Goal: Transaction & Acquisition: Purchase product/service

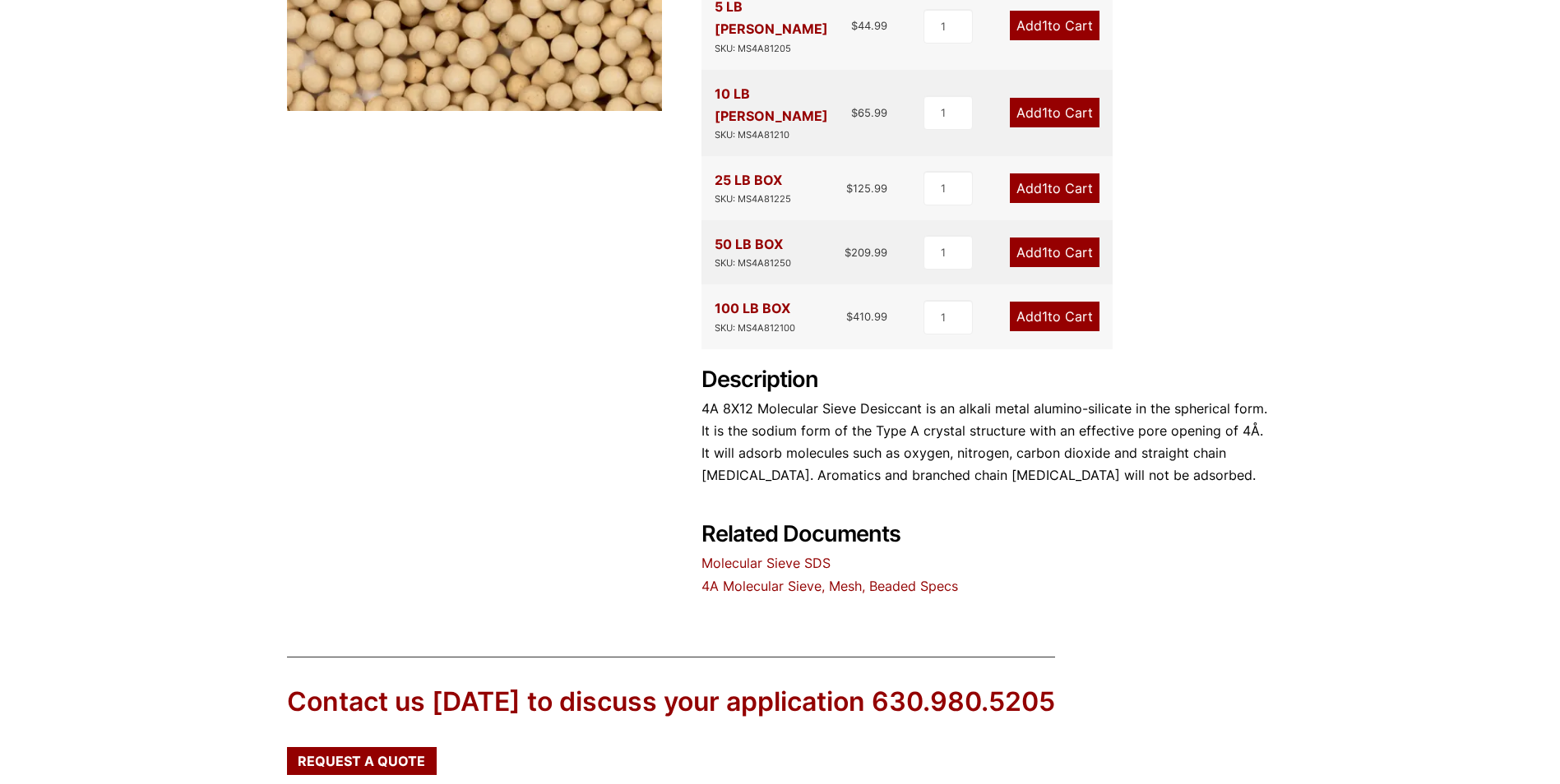
scroll to position [507, 0]
click at [965, 299] on input "2" at bounding box center [948, 316] width 49 height 34
type input "3"
click at [965, 299] on input "3" at bounding box center [948, 316] width 49 height 34
click at [1040, 308] on span "3" at bounding box center [1043, 315] width 9 height 16
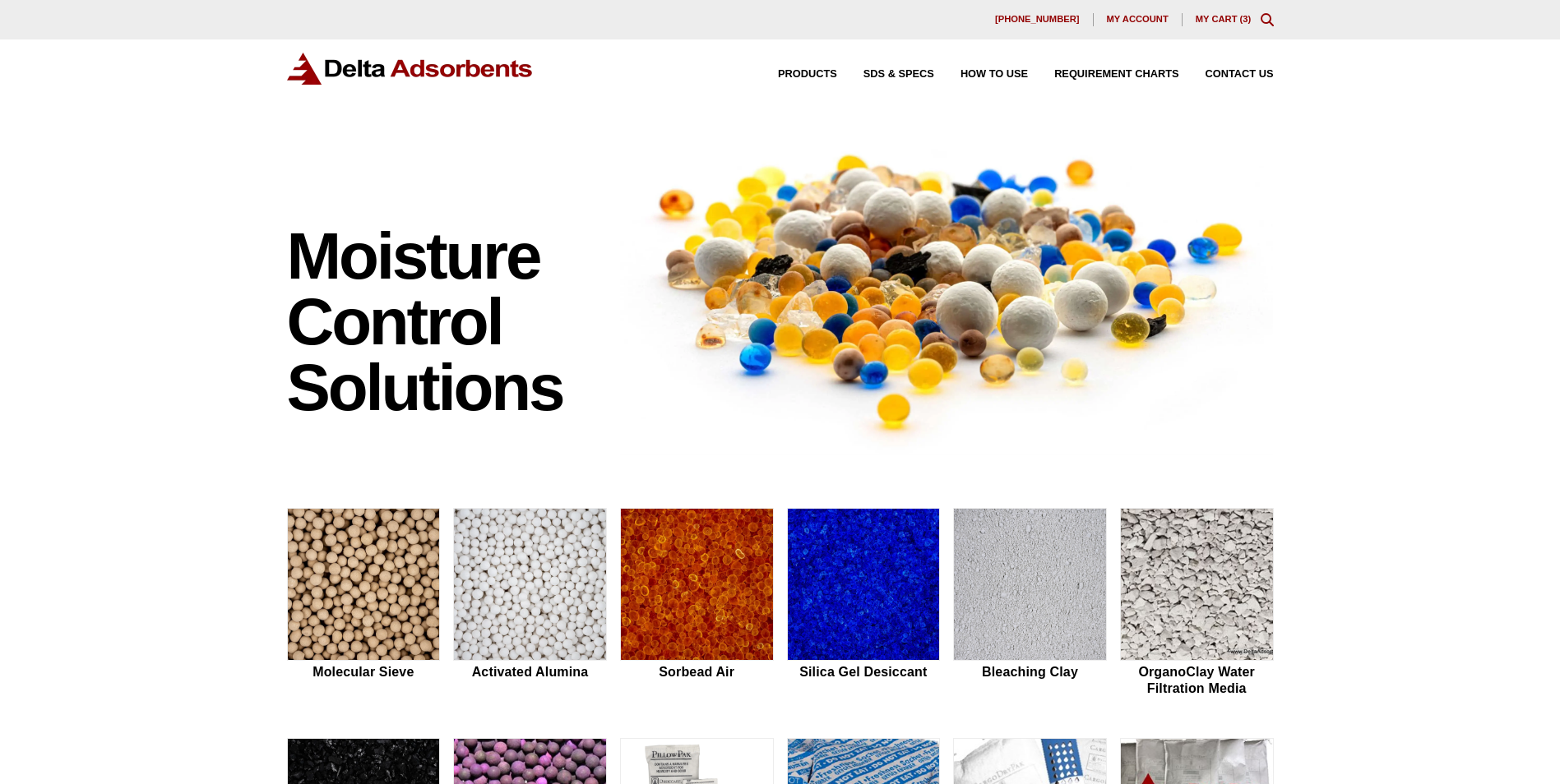
click at [1221, 15] on link "My Cart ( 3 )" at bounding box center [1223, 19] width 56 height 9
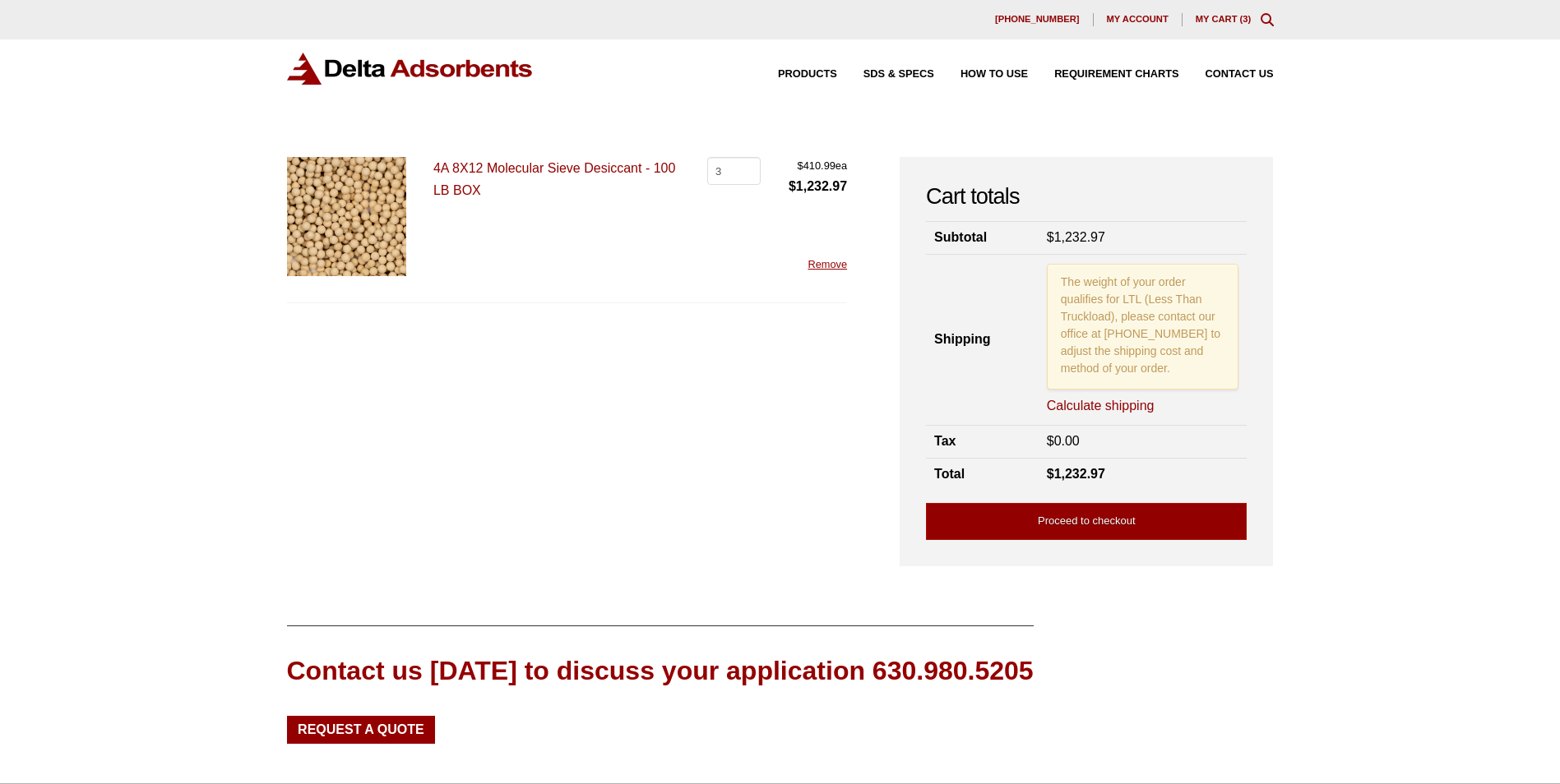
click at [1095, 401] on link "Calculate shipping" at bounding box center [1100, 405] width 107 height 18
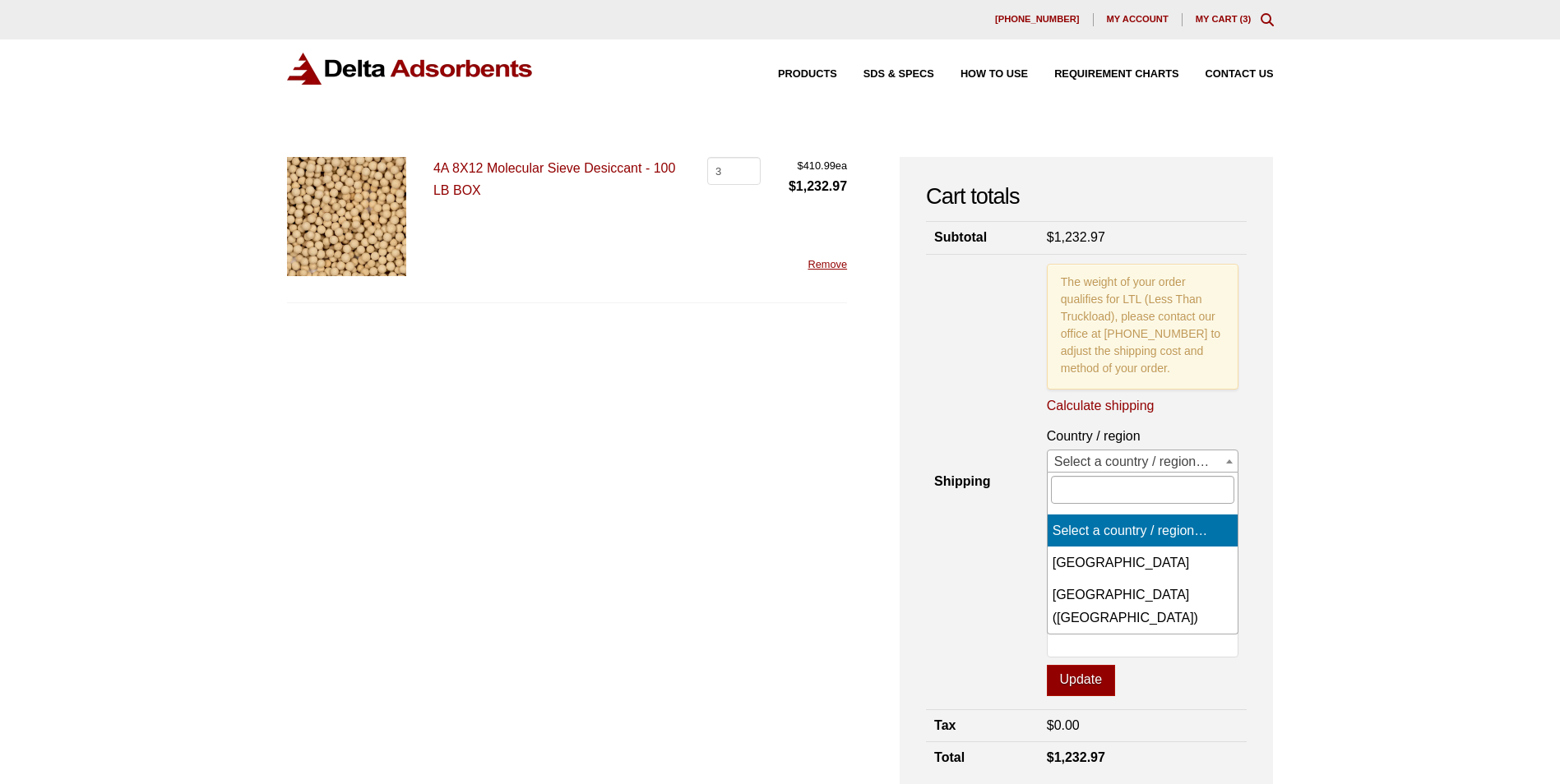
click at [1143, 457] on span "Select a country / region…" at bounding box center [1142, 462] width 191 height 23
select select "CA"
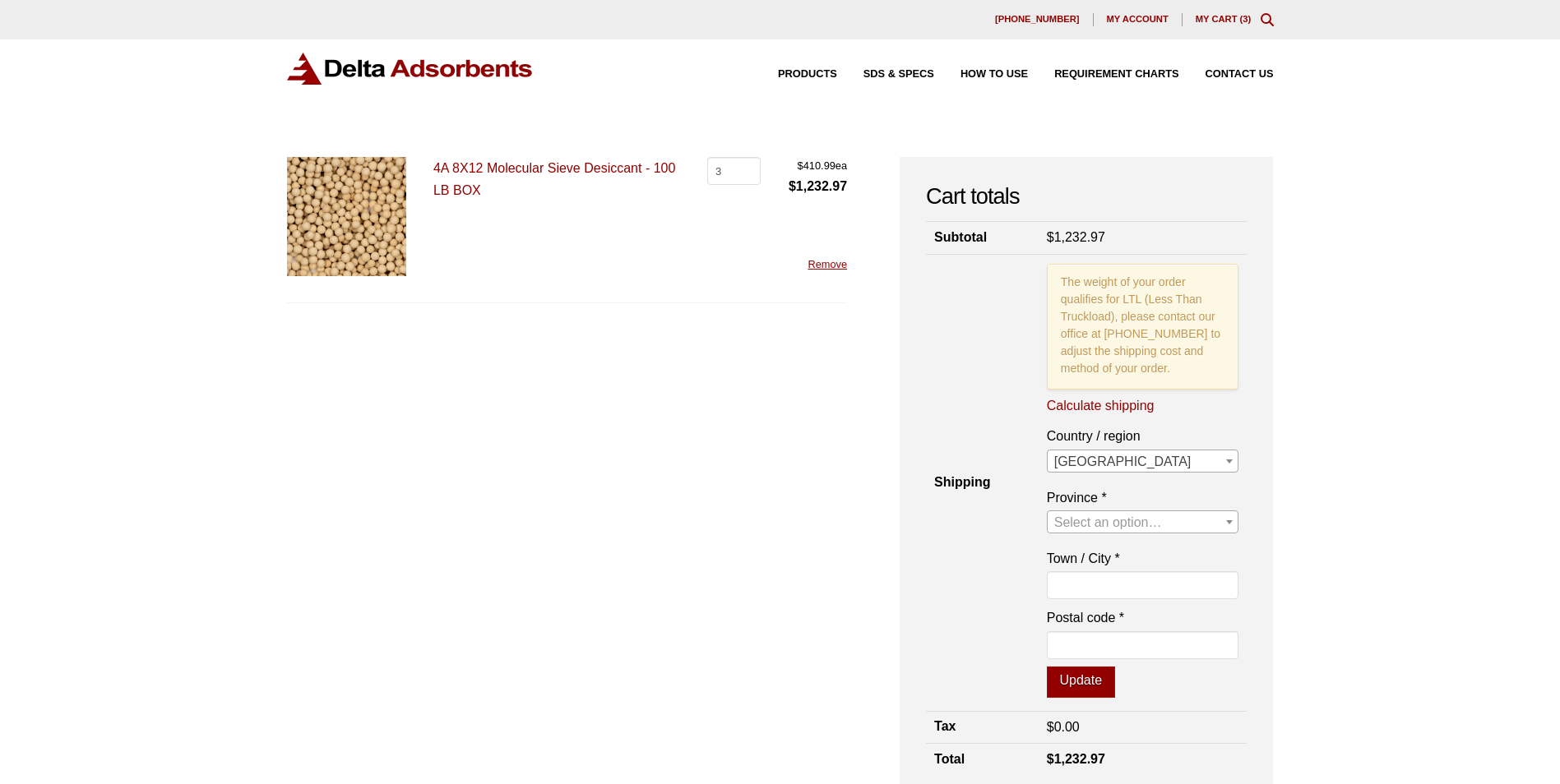
click at [1118, 522] on span "Select an option…" at bounding box center [1107, 522] width 107 height 14
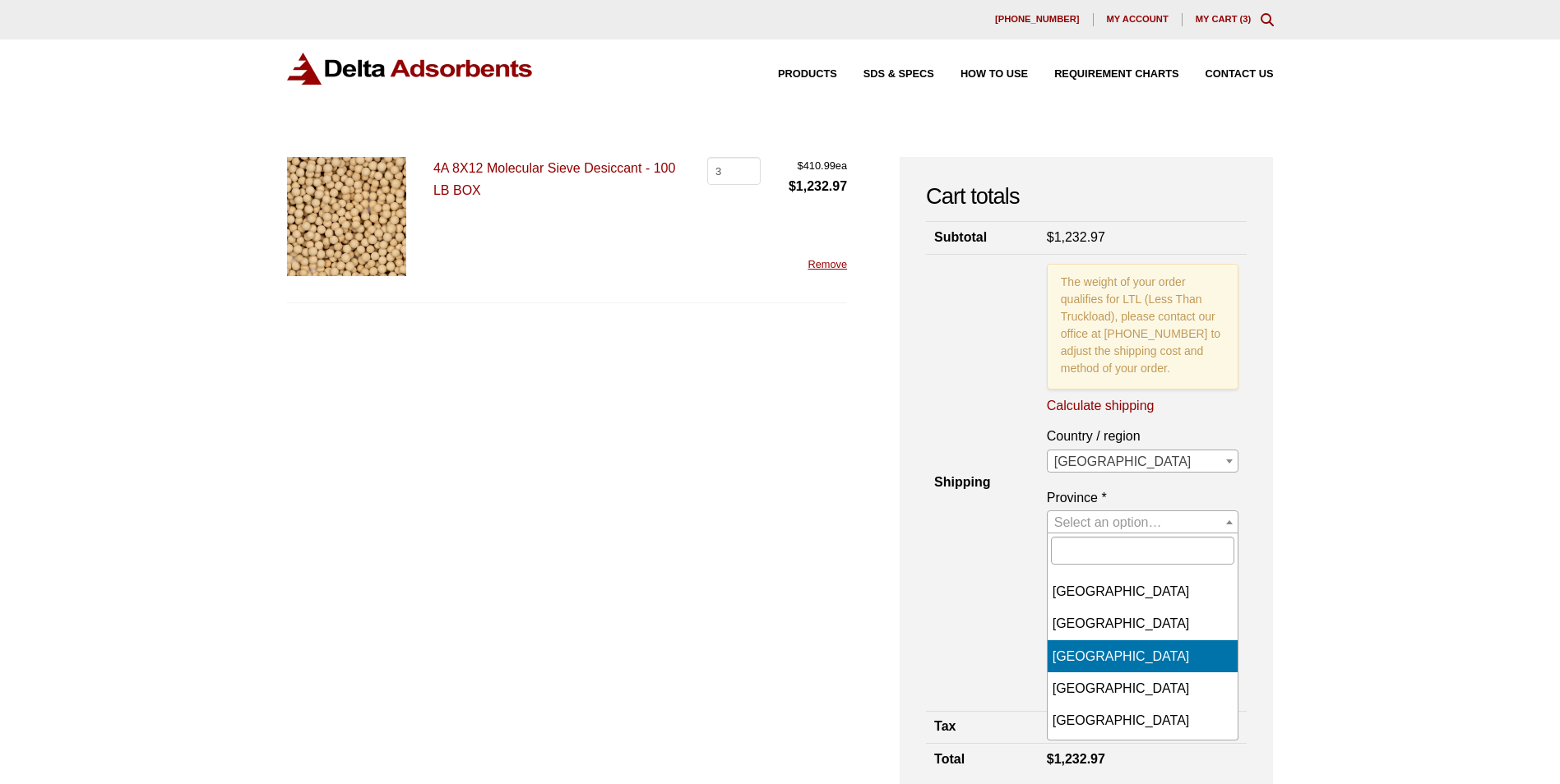
scroll to position [254, 0]
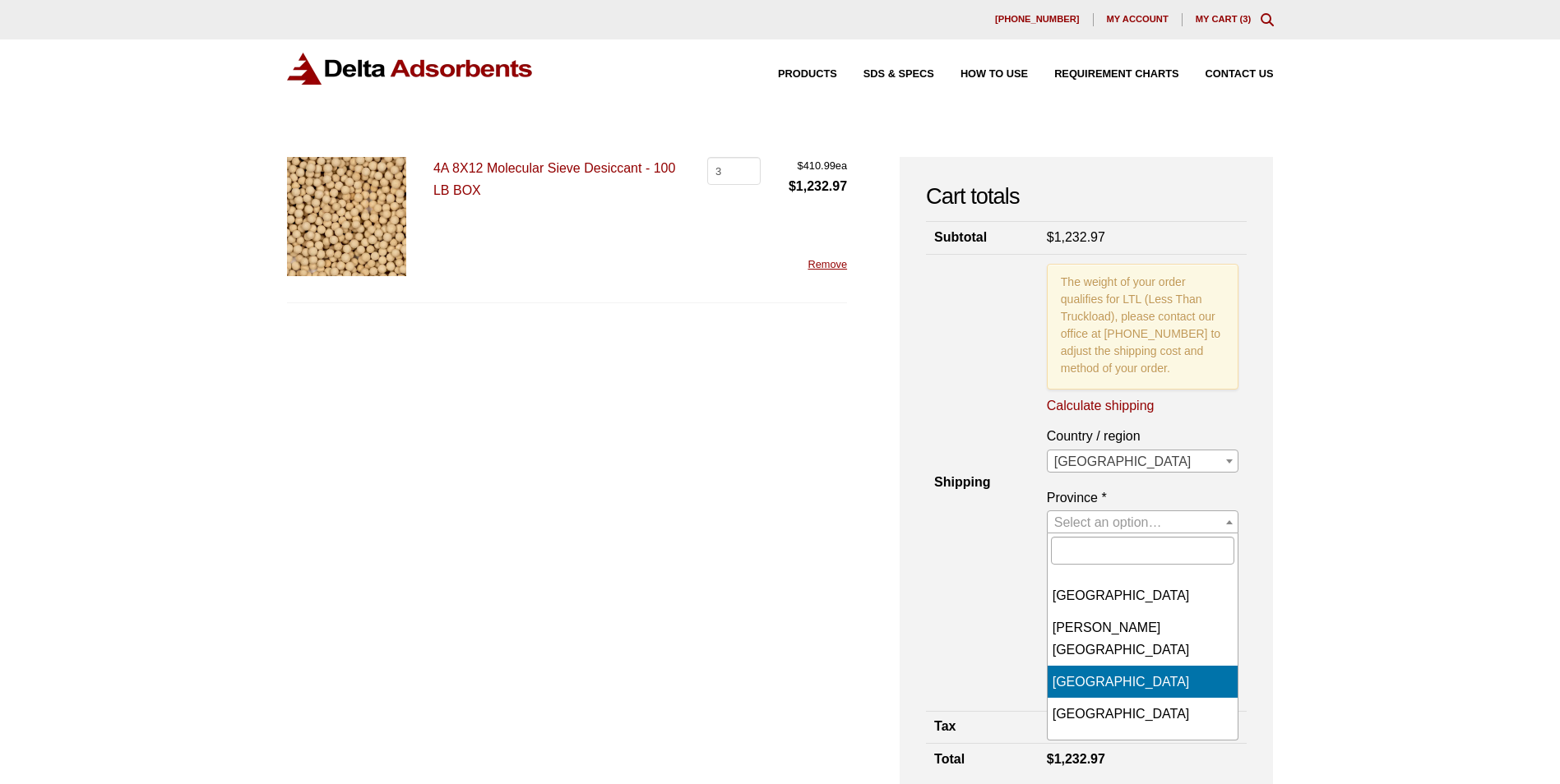
select select "QC"
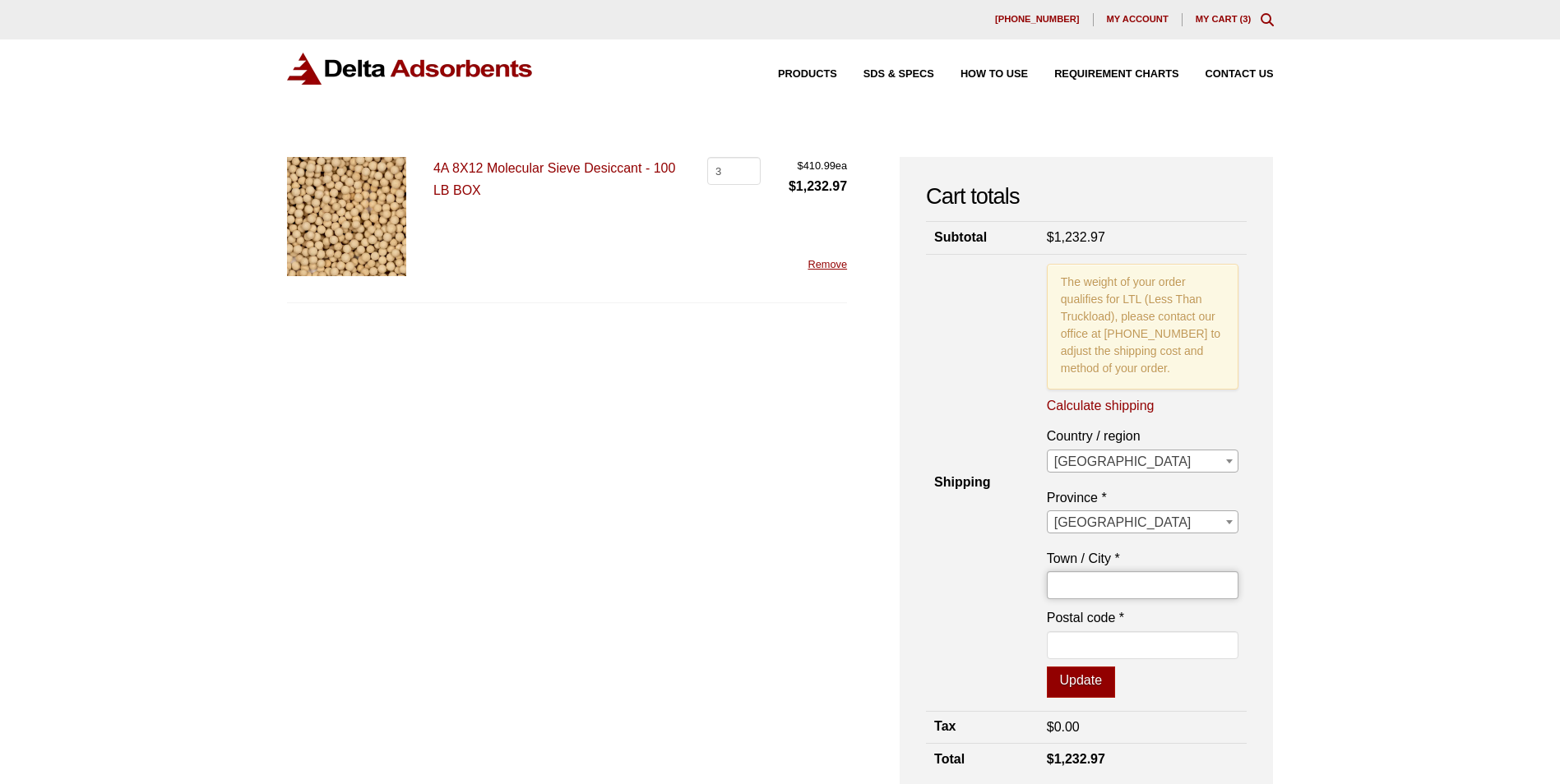
click at [1112, 586] on input "Town / City *" at bounding box center [1142, 585] width 193 height 28
type input "[GEOGRAPHIC_DATA]"
click at [1137, 647] on input "Postal code *" at bounding box center [1142, 644] width 193 height 28
type input "h2n1m3"
click at [1064, 678] on button "Update" at bounding box center [1081, 681] width 68 height 31
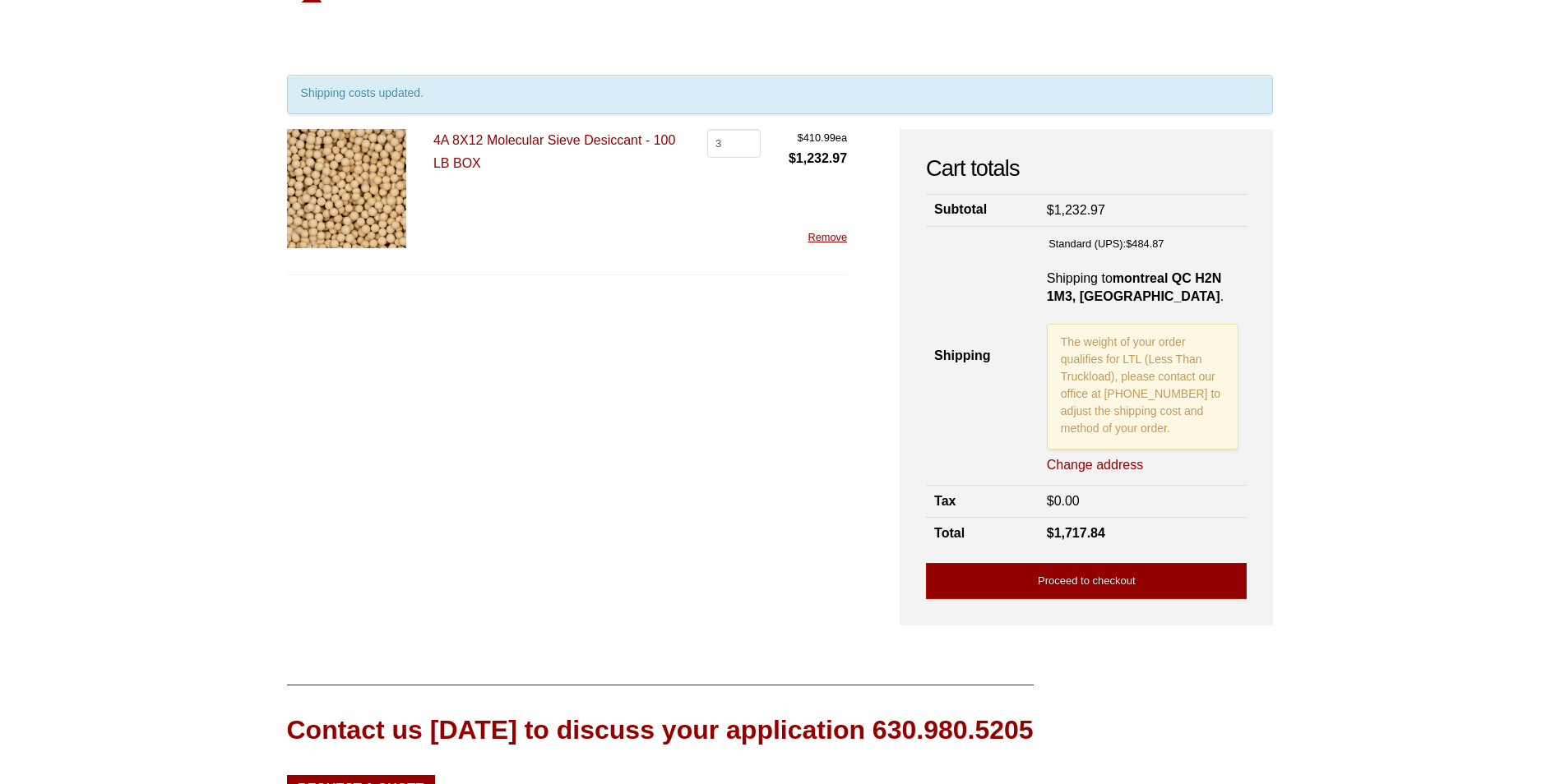
scroll to position [0, 0]
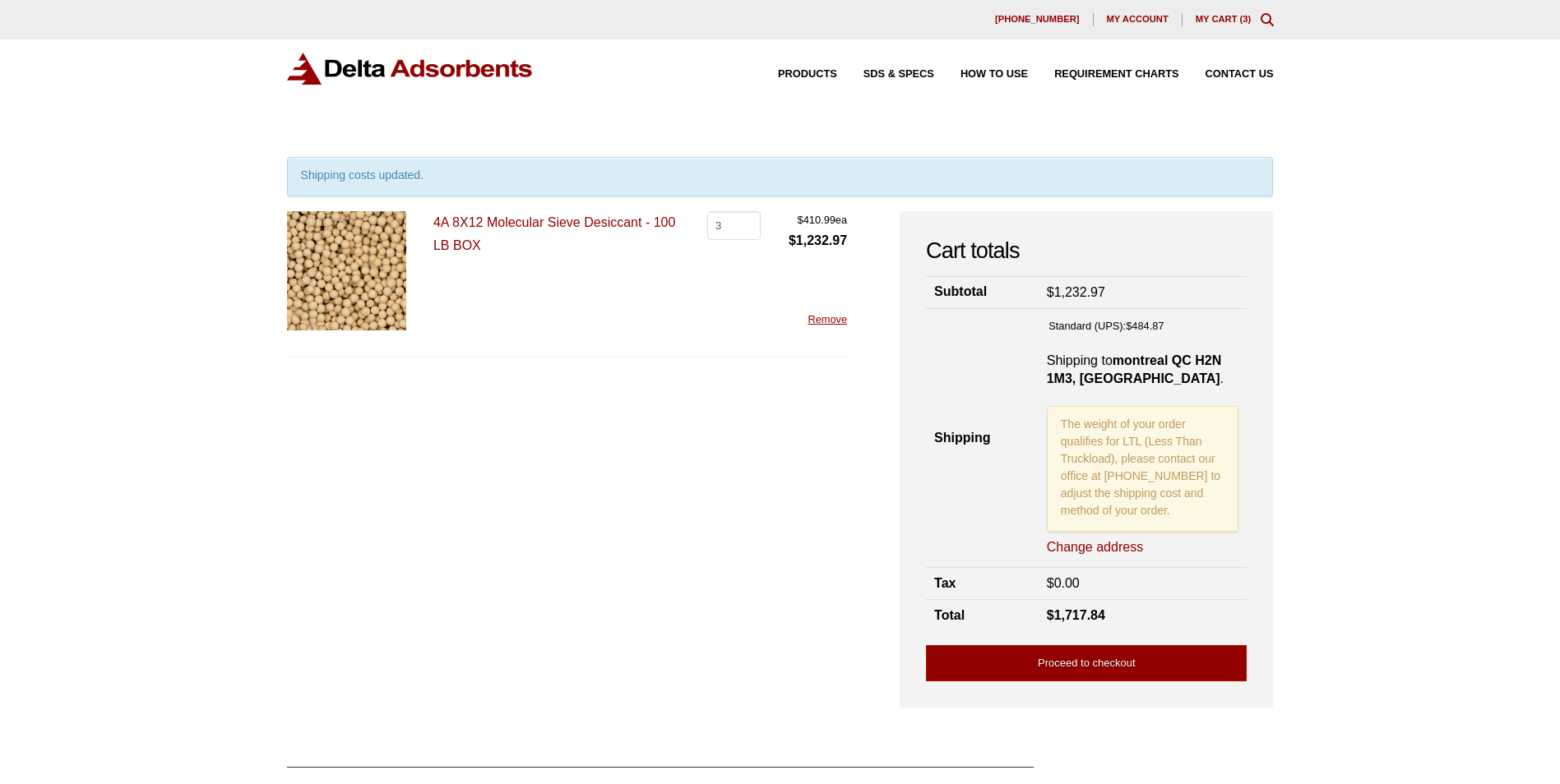
click at [651, 463] on form "4A 8X12 Molecular Sieve Desiccant - 100 LB BOX 4A 8X12 Molecular Sieve Desiccan…" at bounding box center [567, 451] width 561 height 479
click at [1089, 546] on link "Change address" at bounding box center [1094, 547] width 96 height 18
select select "QC"
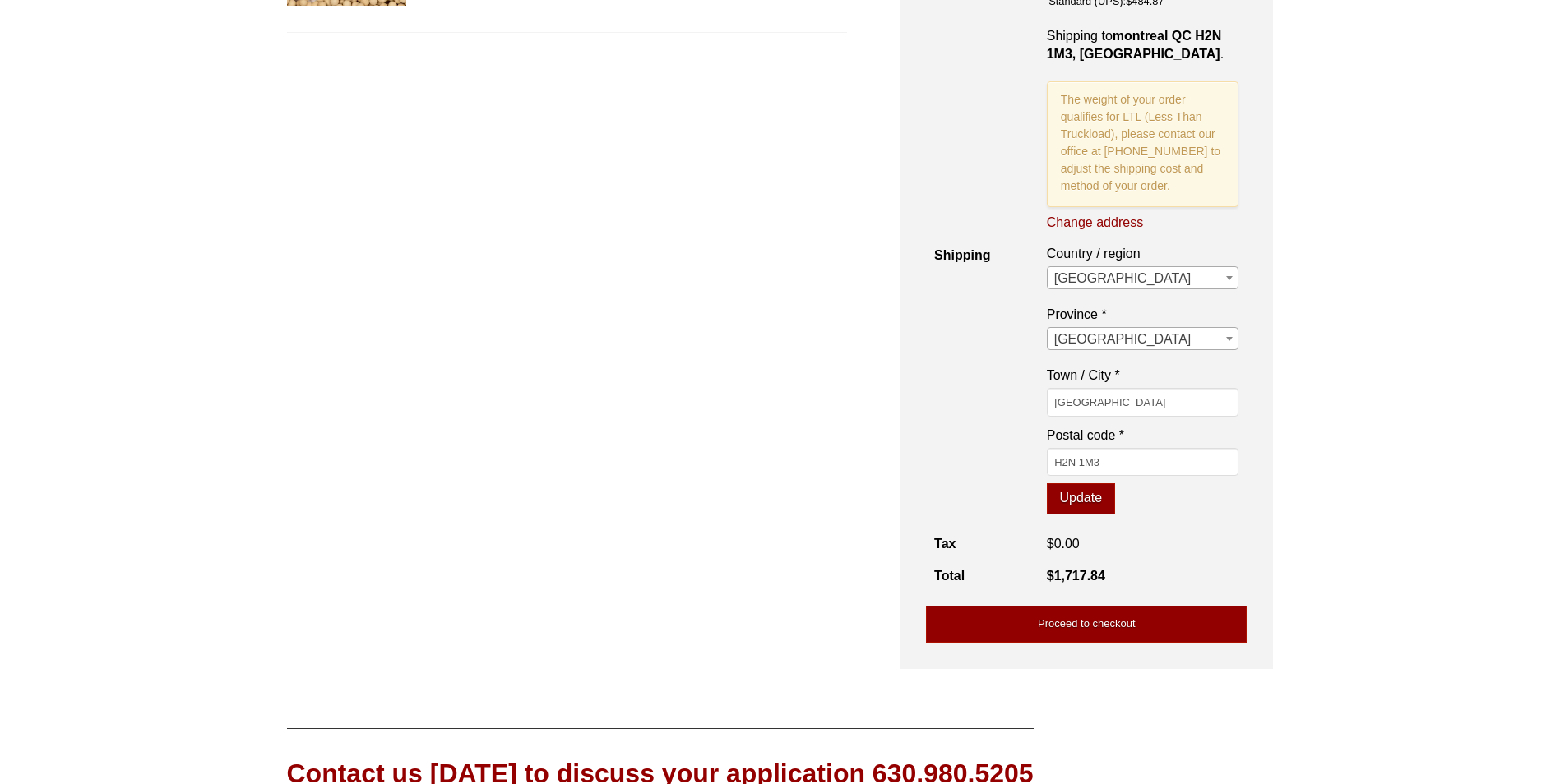
scroll to position [328, 0]
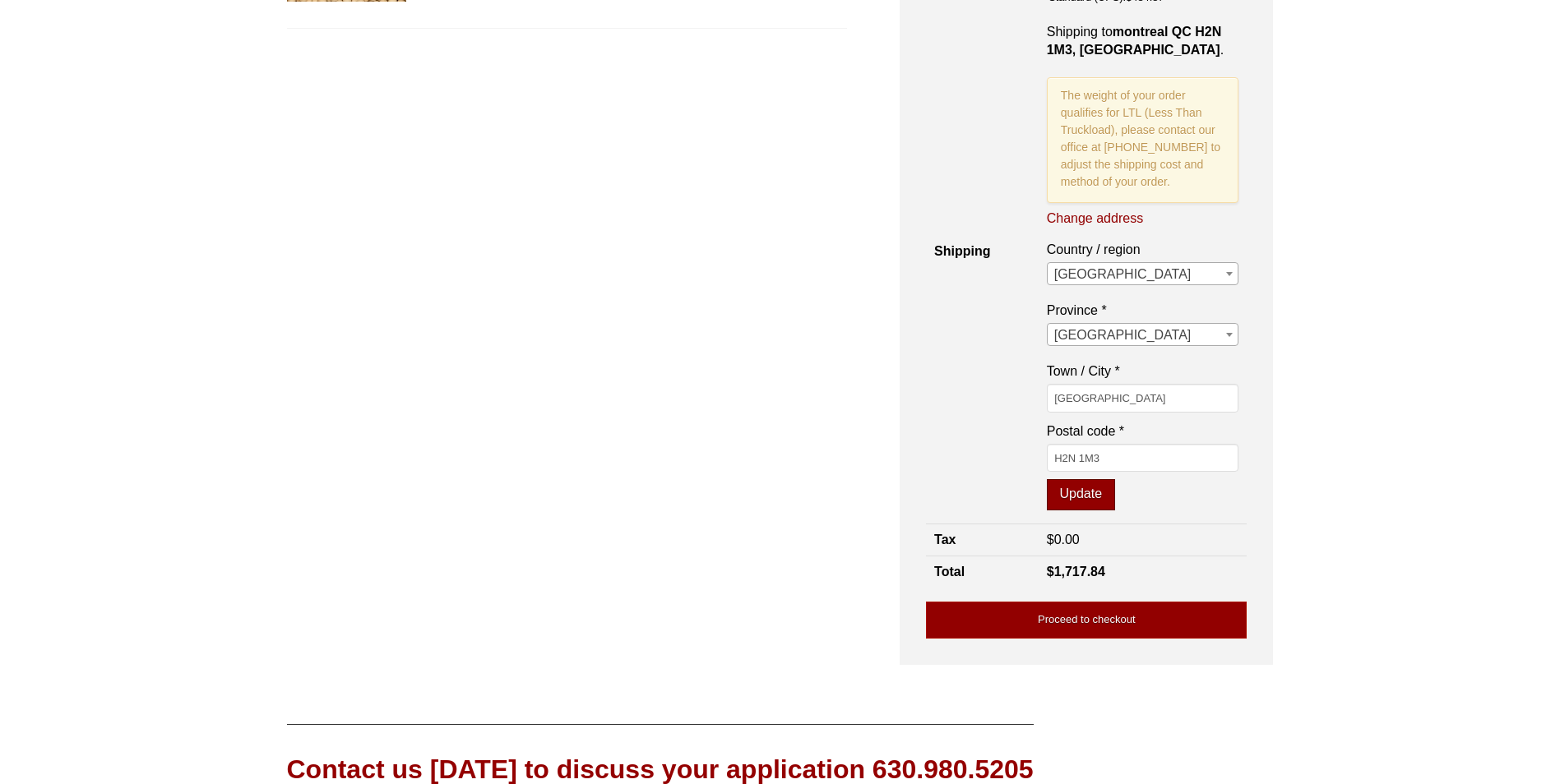
click at [1093, 488] on button "Update" at bounding box center [1081, 495] width 68 height 31
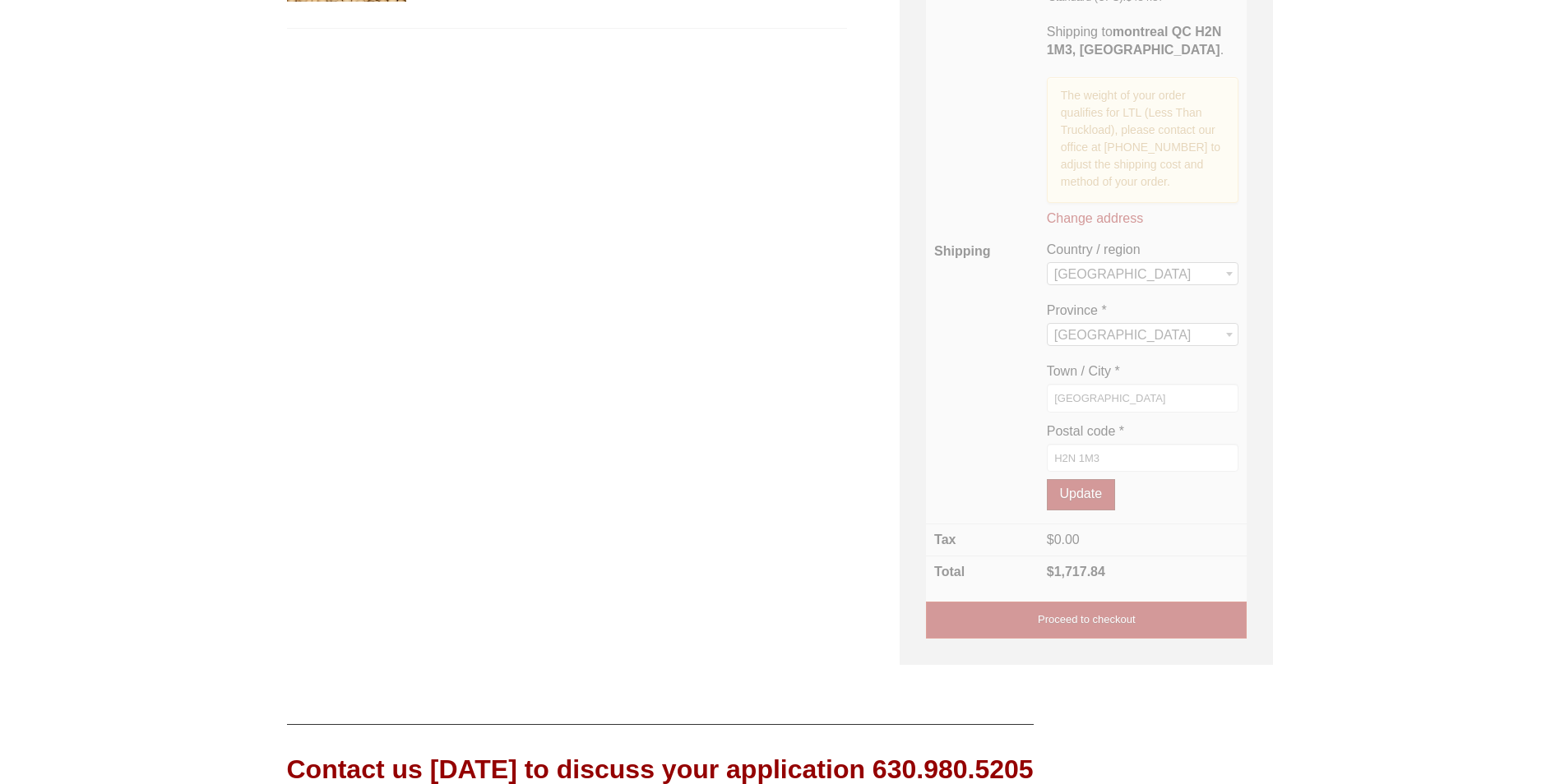
scroll to position [321, 0]
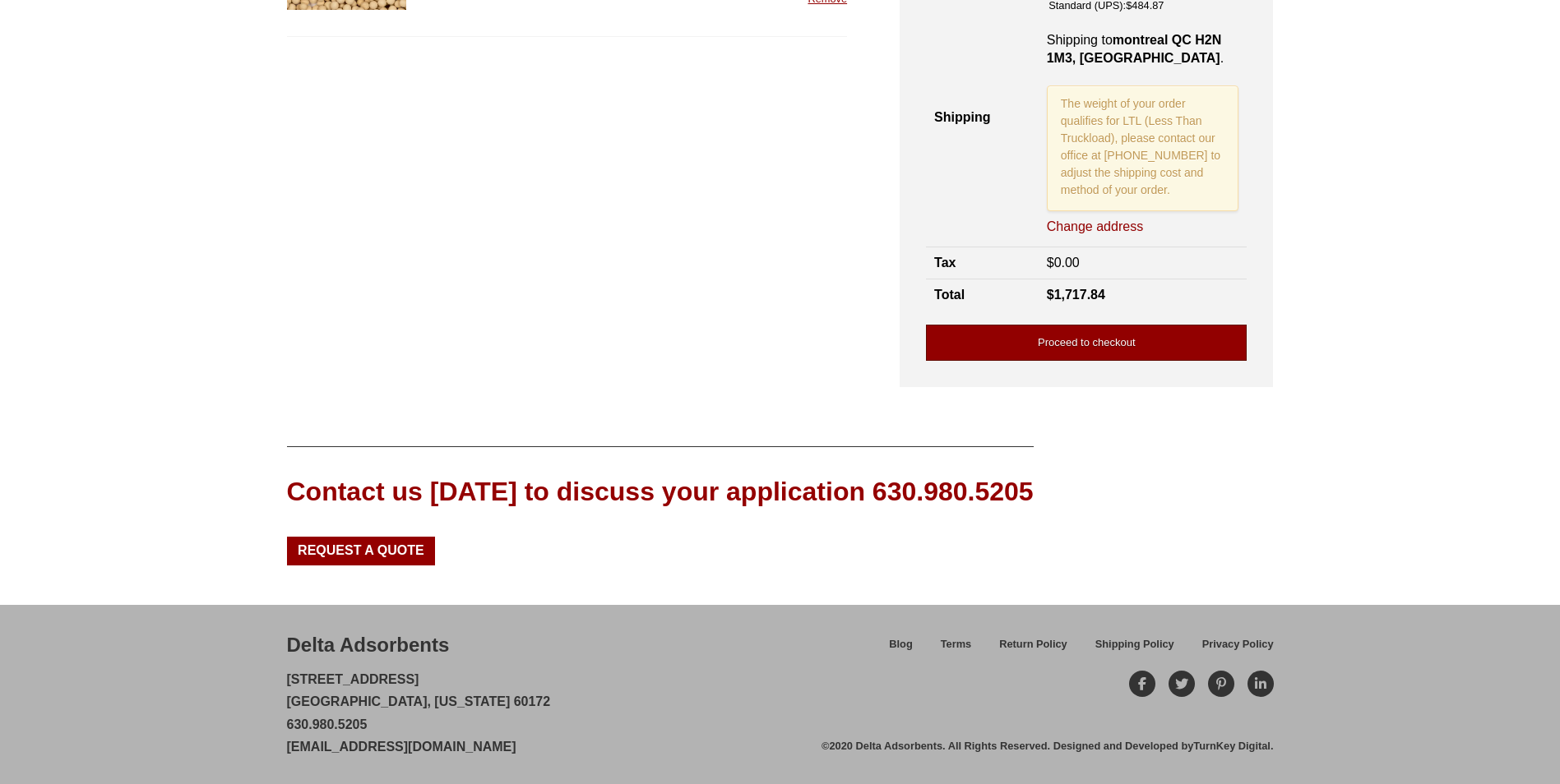
click at [1096, 337] on link "Proceed to checkout" at bounding box center [1086, 343] width 321 height 37
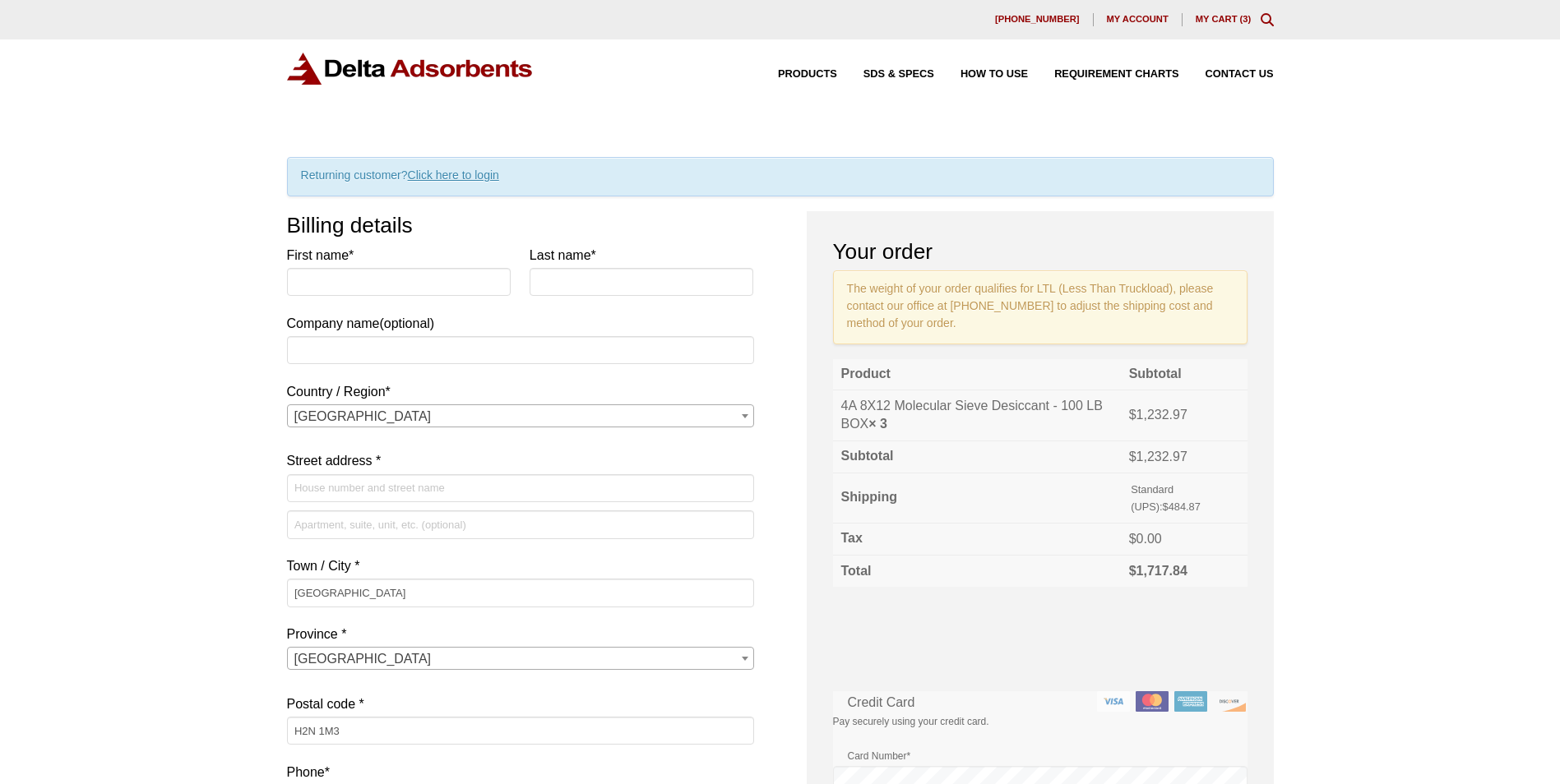
select select "QC"
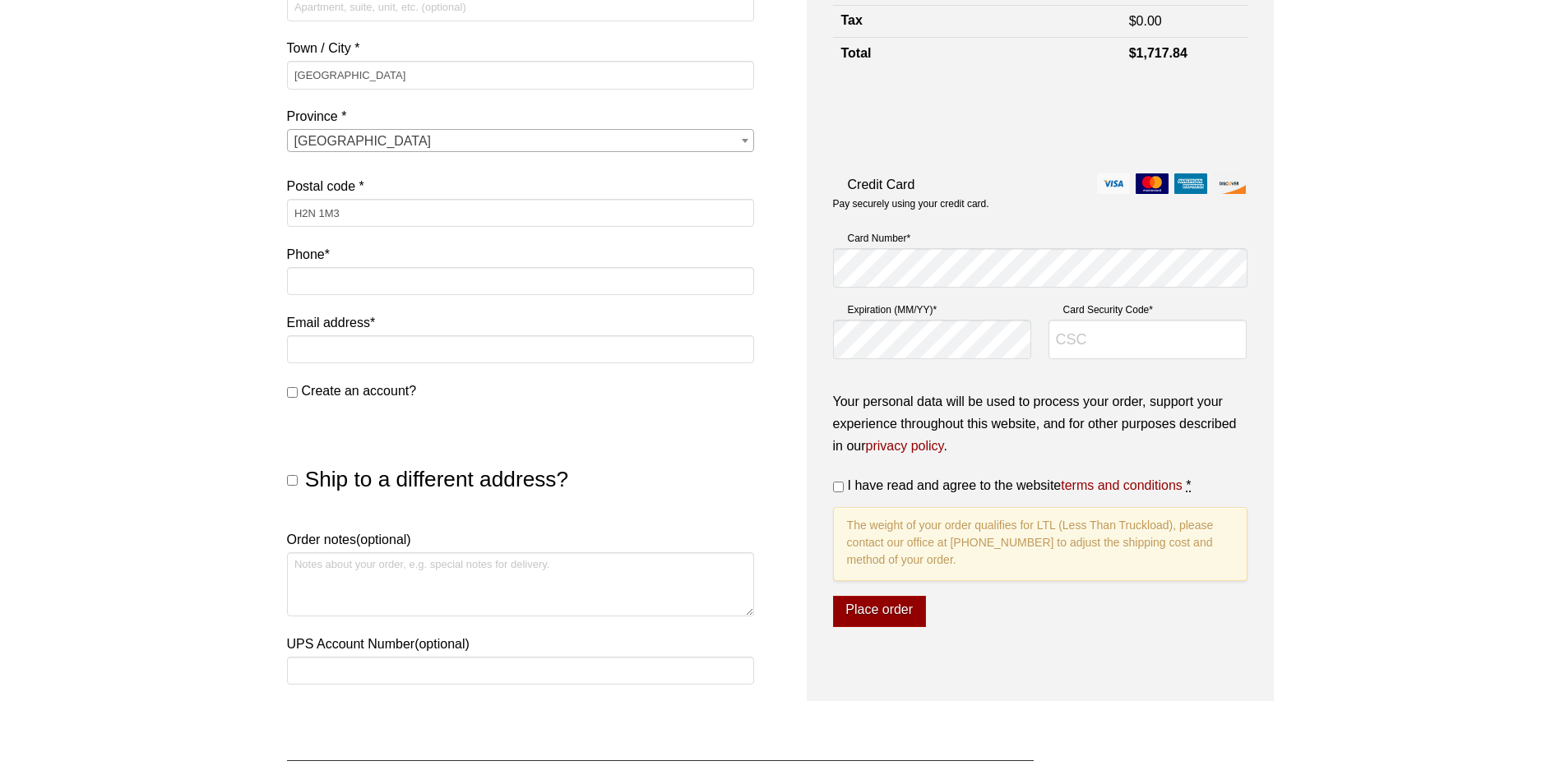
scroll to position [575, 0]
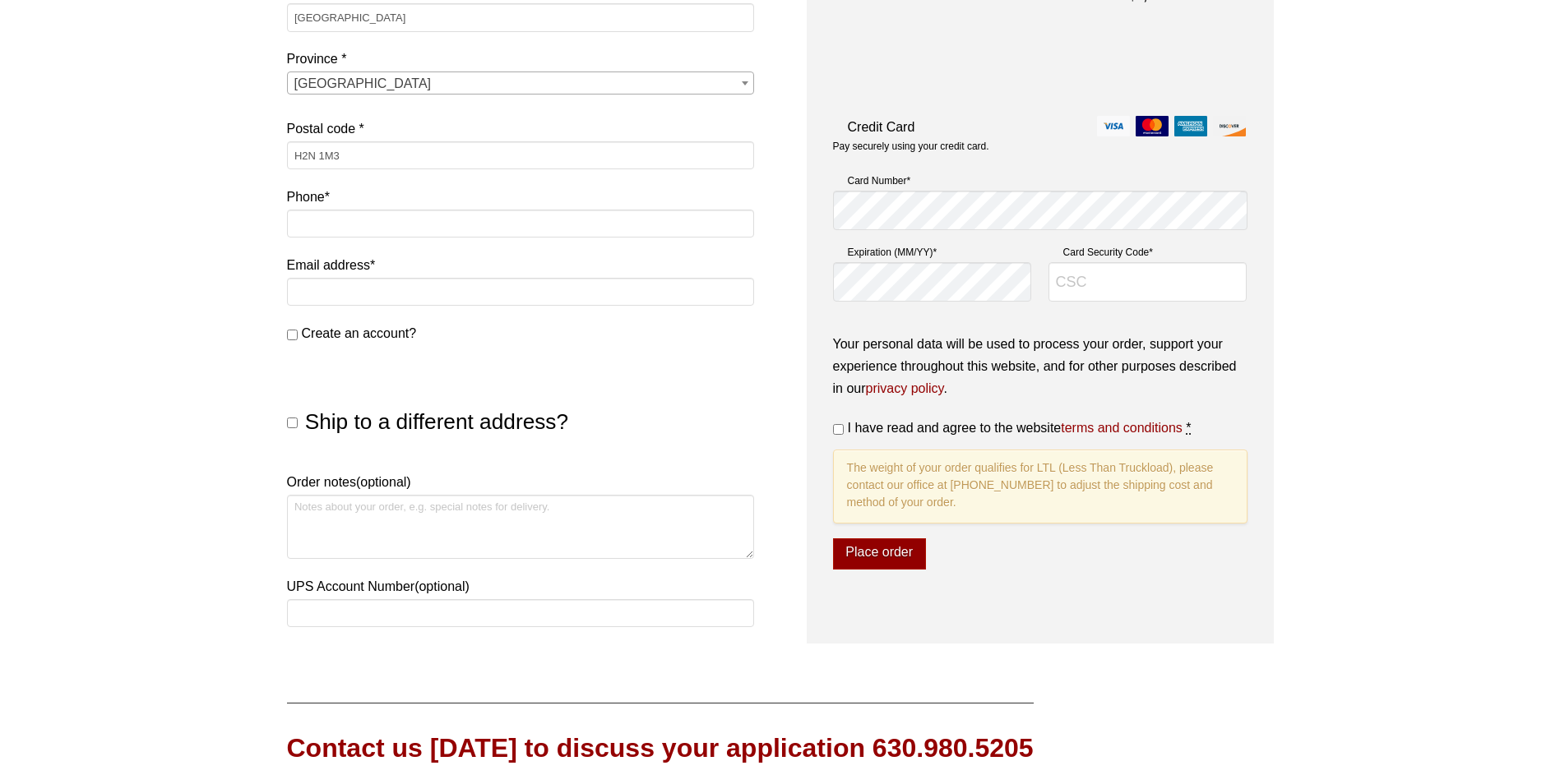
click at [842, 430] on input "I have read and agree to the website terms and conditions *" at bounding box center [837, 429] width 10 height 10
checkbox input "true"
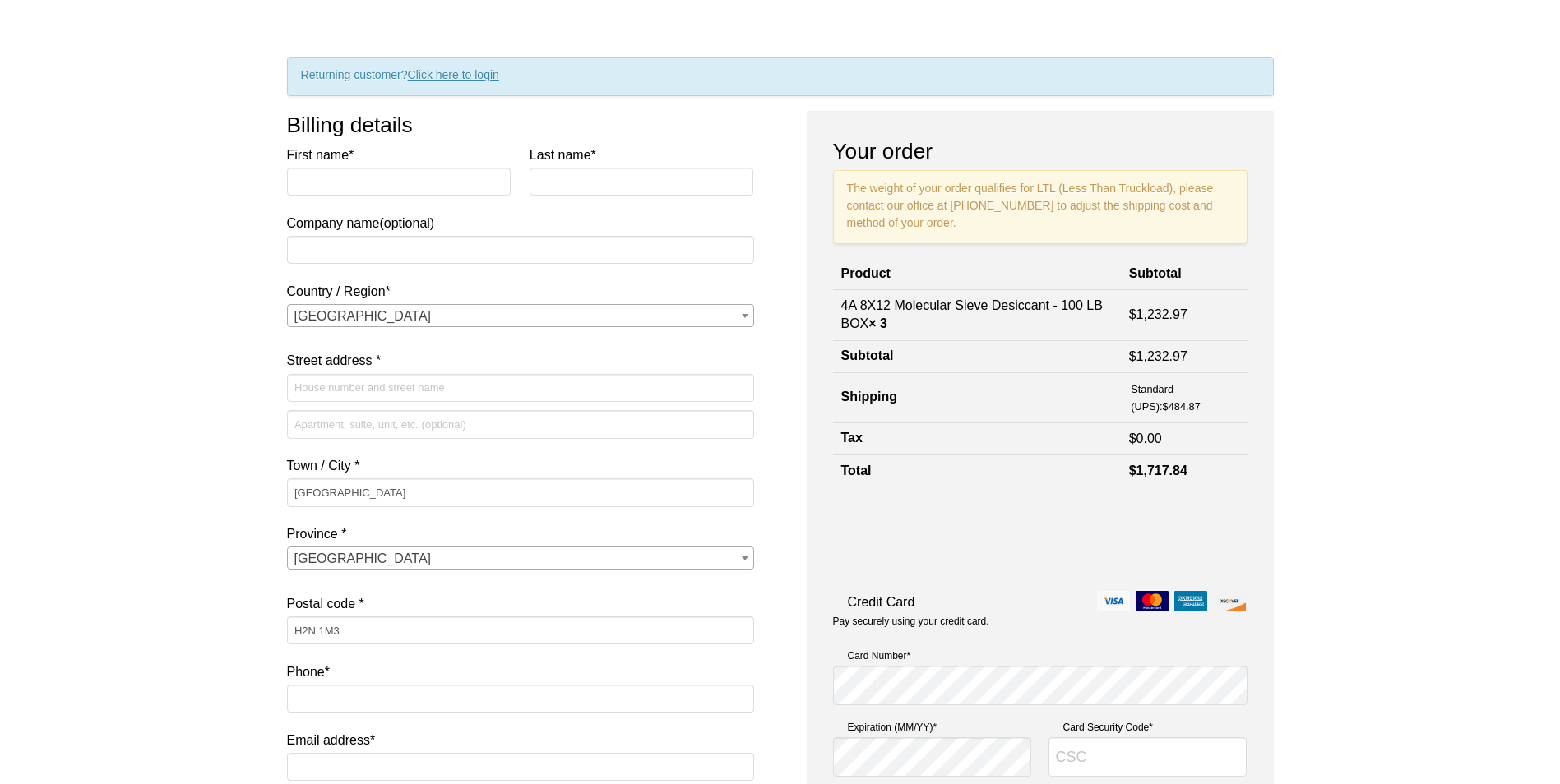
scroll to position [0, 0]
